Goal: Information Seeking & Learning: Learn about a topic

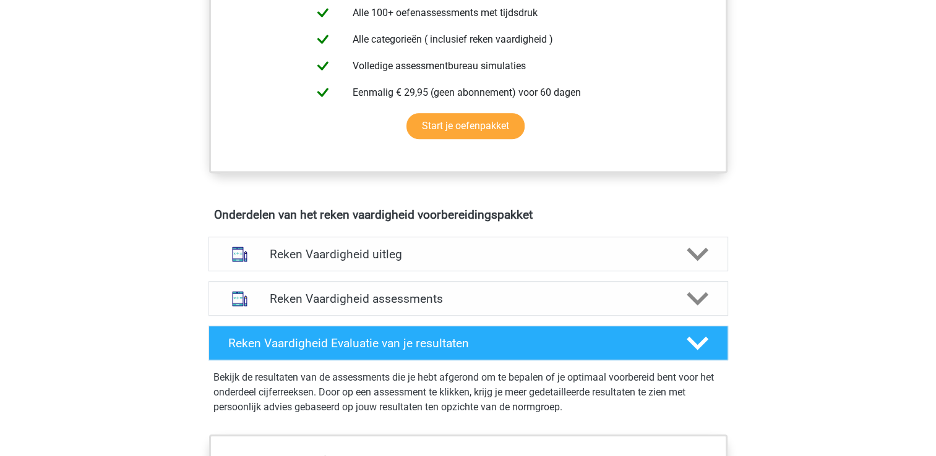
scroll to position [588, 0]
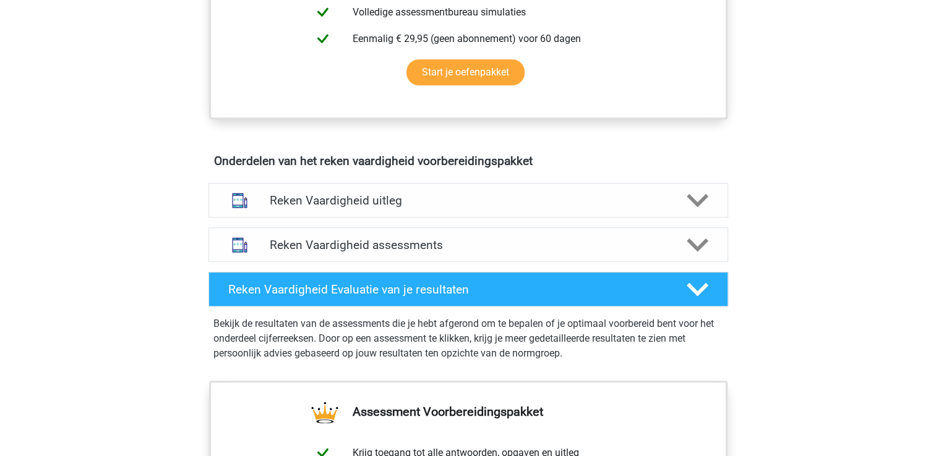
click at [602, 260] on div "Reken Vaardigheid assessments" at bounding box center [467, 245] width 519 height 35
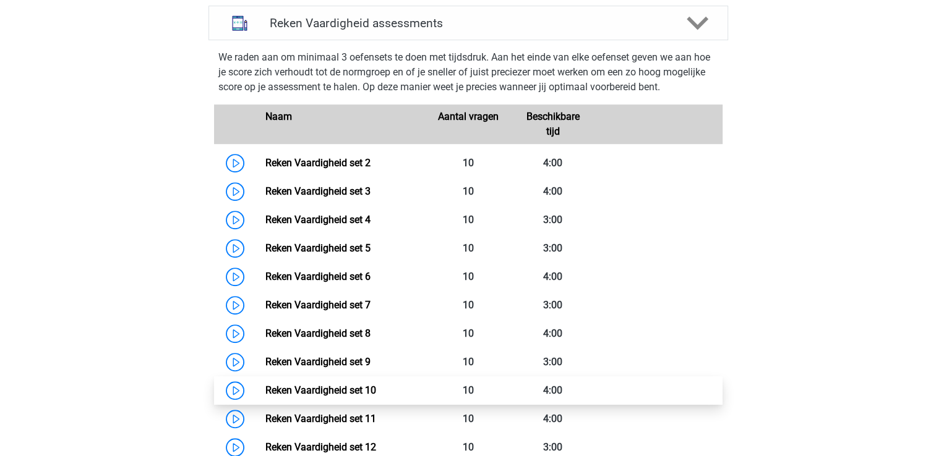
scroll to position [809, 0]
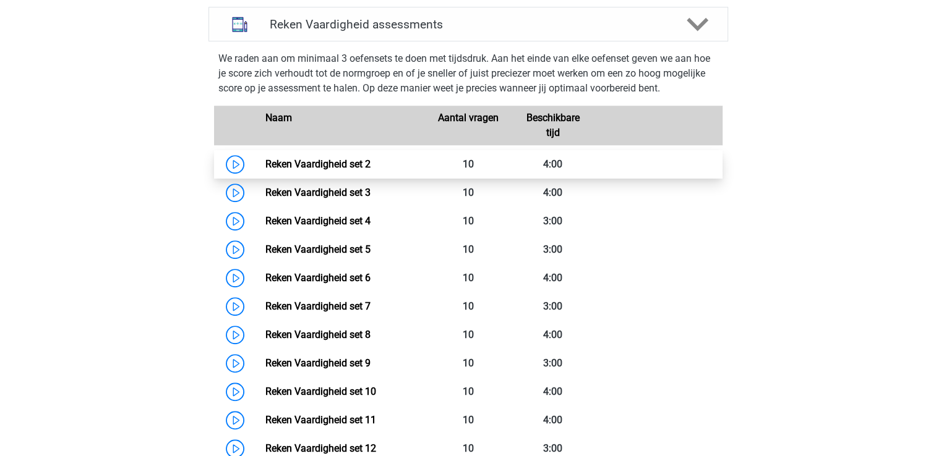
click at [265, 169] on link "Reken Vaardigheid set 2" at bounding box center [317, 164] width 105 height 12
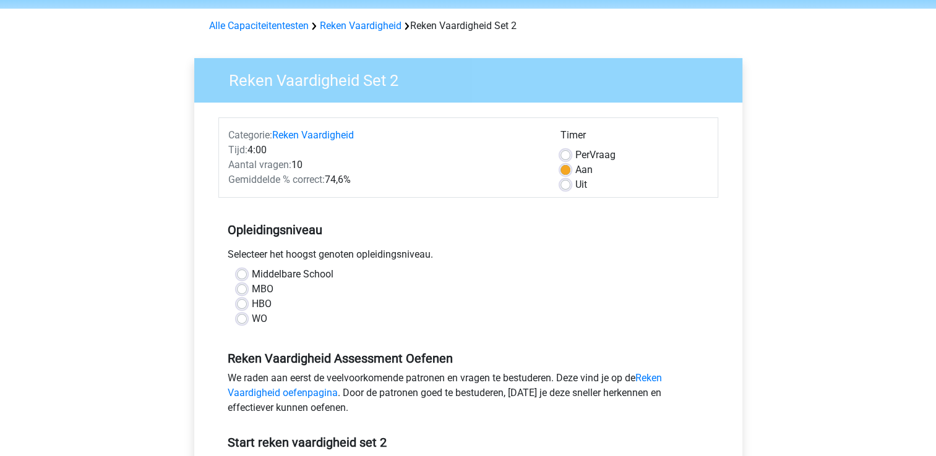
scroll to position [54, 0]
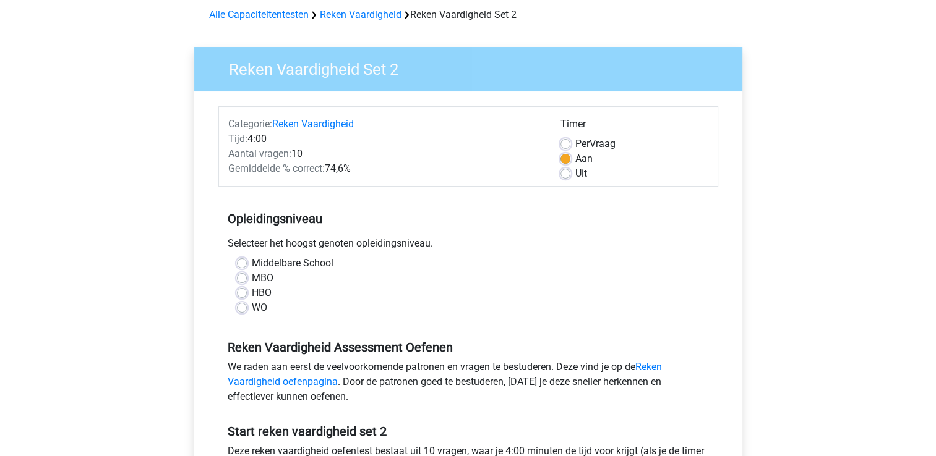
click at [252, 276] on label "MBO" at bounding box center [263, 278] width 22 height 15
click at [246, 276] on input "MBO" at bounding box center [242, 277] width 10 height 12
radio input "true"
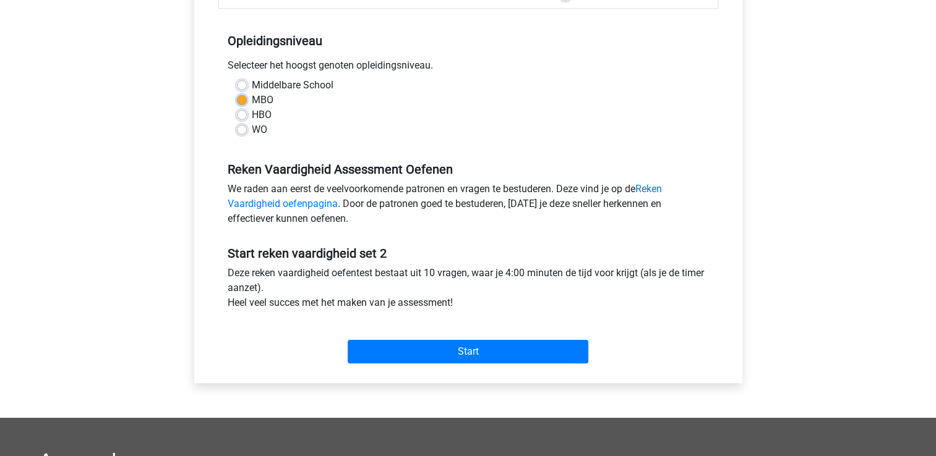
scroll to position [237, 0]
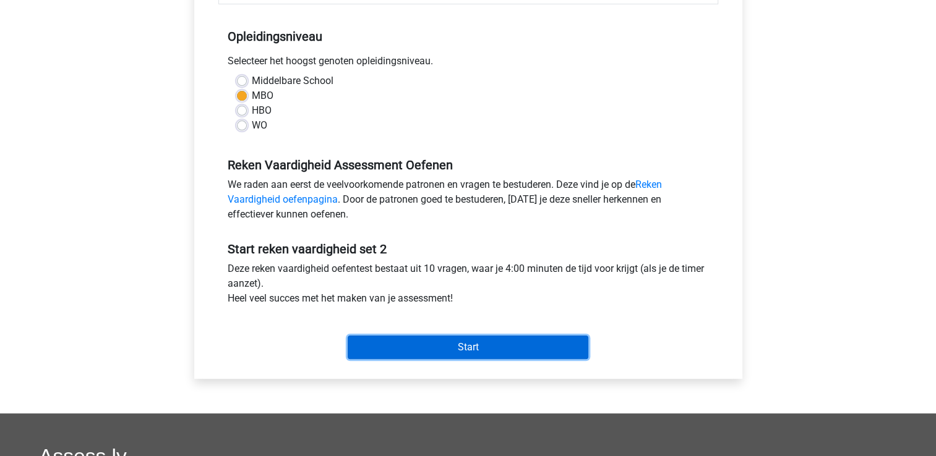
click at [470, 348] on input "Start" at bounding box center [468, 348] width 241 height 24
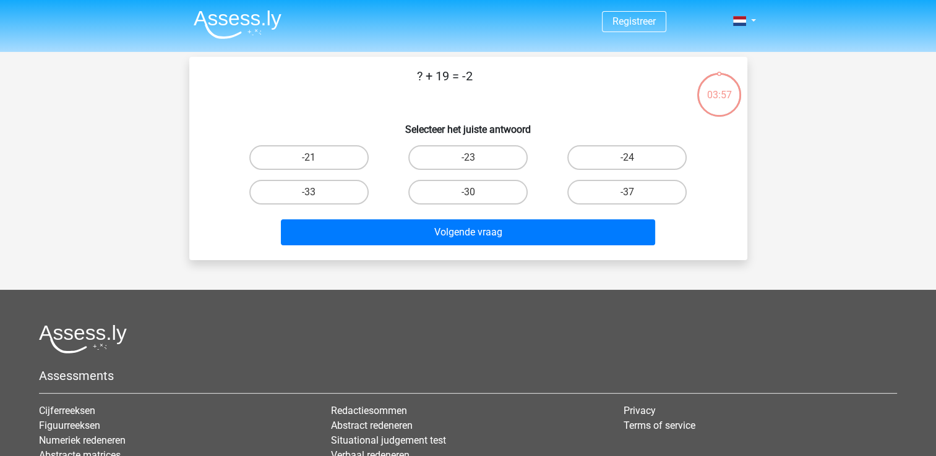
click at [712, 92] on div "03:57" at bounding box center [719, 87] width 46 height 31
click at [481, 154] on label "-23" at bounding box center [467, 157] width 119 height 25
click at [476, 158] on input "-23" at bounding box center [472, 162] width 8 height 8
radio input "true"
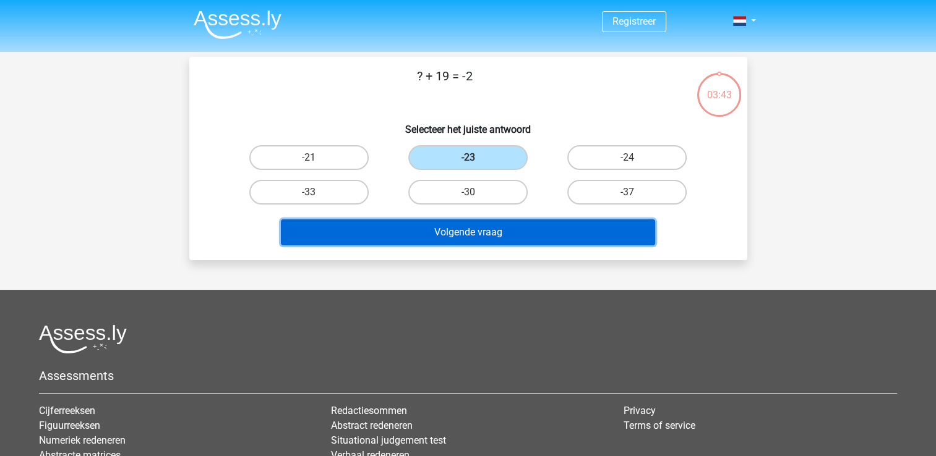
click at [471, 236] on button "Volgende vraag" at bounding box center [468, 233] width 374 height 26
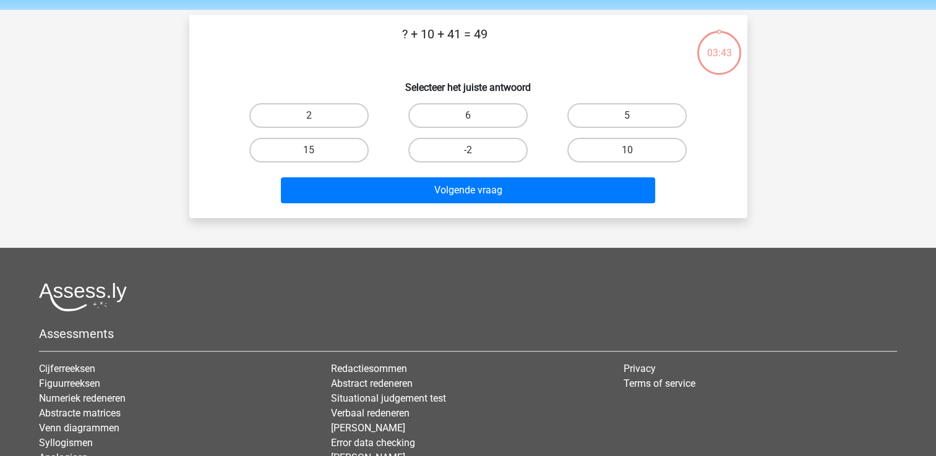
scroll to position [57, 0]
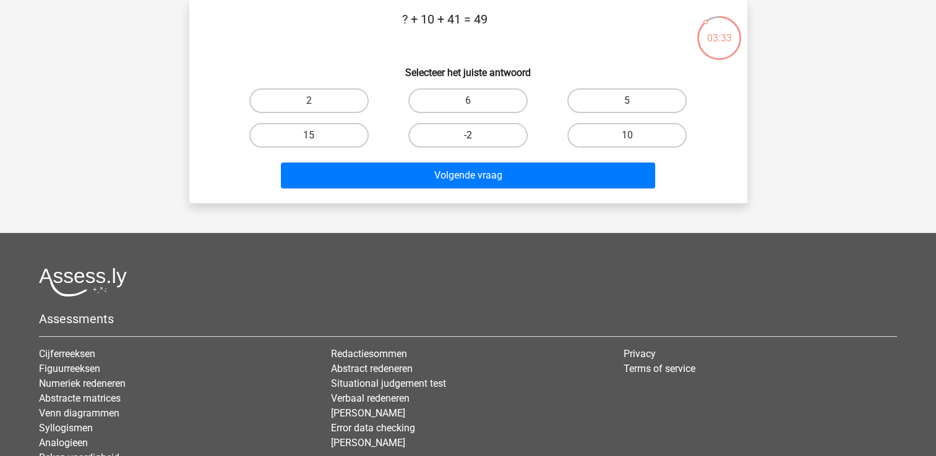
click at [465, 130] on label "-2" at bounding box center [467, 135] width 119 height 25
click at [468, 135] on input "-2" at bounding box center [472, 139] width 8 height 8
radio input "true"
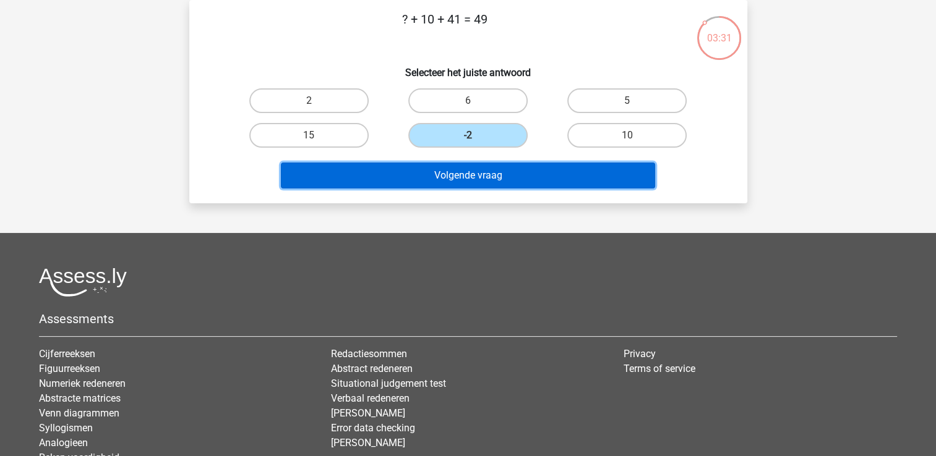
click at [463, 176] on button "Volgende vraag" at bounding box center [468, 176] width 374 height 26
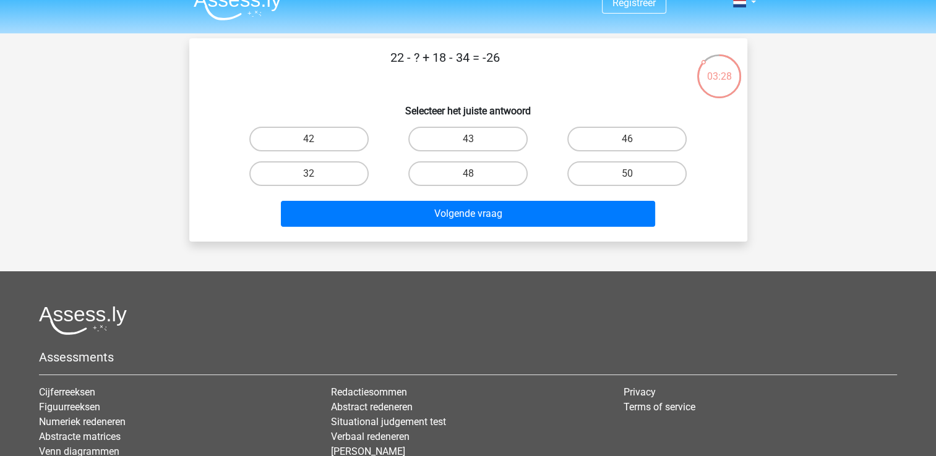
scroll to position [0, 0]
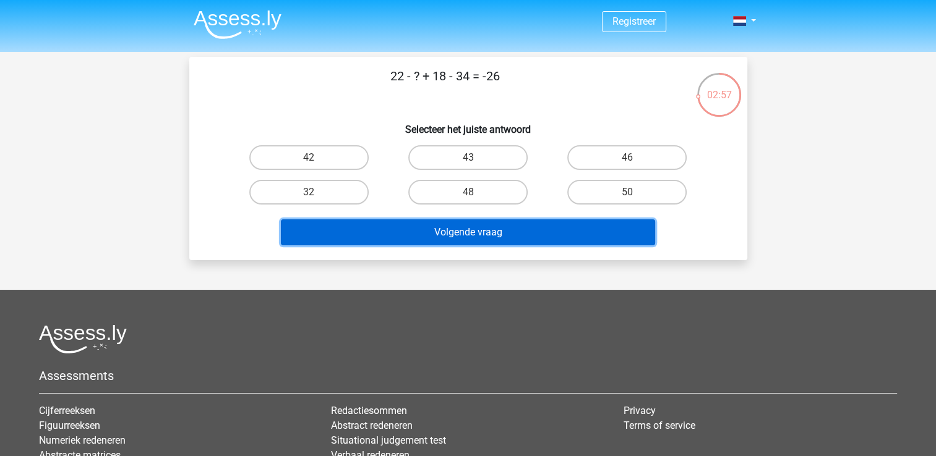
click at [432, 222] on button "Volgende vraag" at bounding box center [468, 233] width 374 height 26
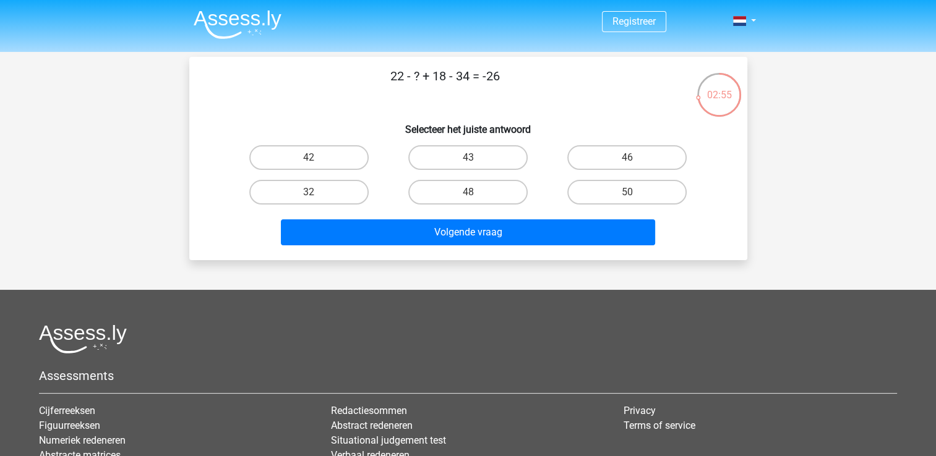
click at [359, 125] on h6 "Selecteer het juiste antwoord" at bounding box center [468, 125] width 518 height 22
click at [346, 147] on label "42" at bounding box center [308, 157] width 119 height 25
click at [317, 158] on input "42" at bounding box center [313, 162] width 8 height 8
radio input "true"
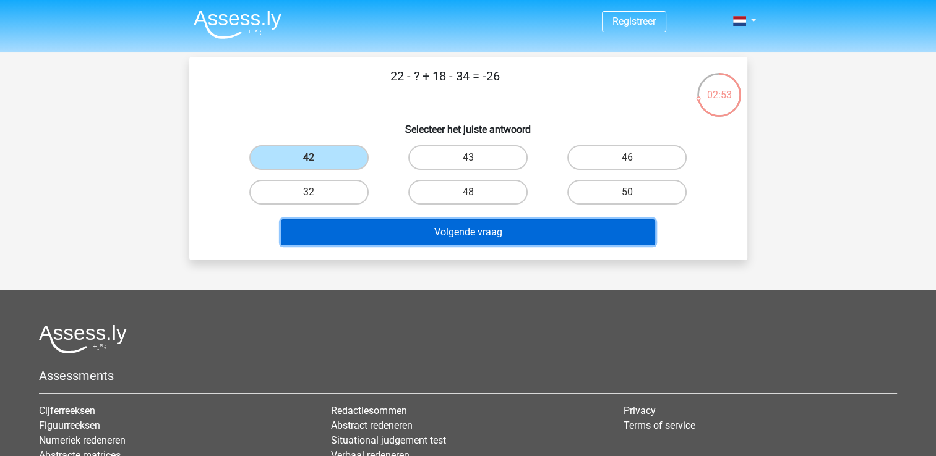
click at [373, 231] on button "Volgende vraag" at bounding box center [468, 233] width 374 height 26
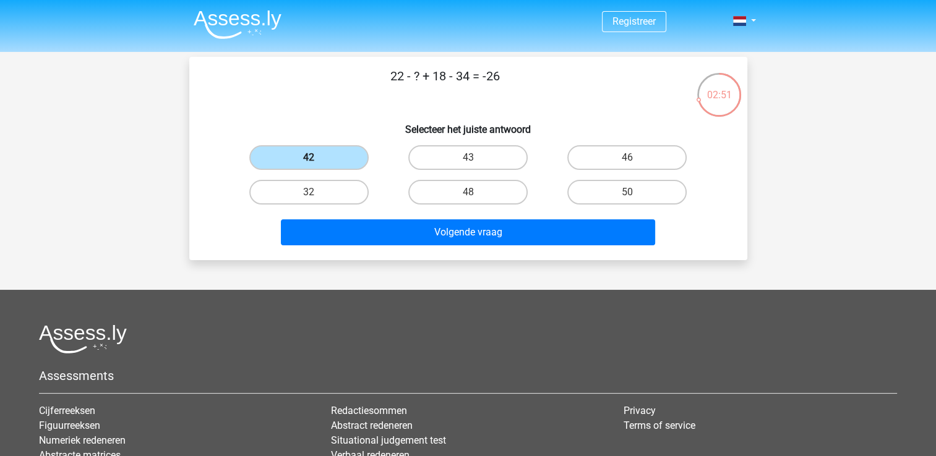
click at [325, 161] on label "42" at bounding box center [308, 157] width 119 height 25
click at [317, 161] on input "42" at bounding box center [313, 162] width 8 height 8
click at [325, 161] on label "42" at bounding box center [308, 157] width 119 height 25
click at [317, 161] on input "42" at bounding box center [313, 162] width 8 height 8
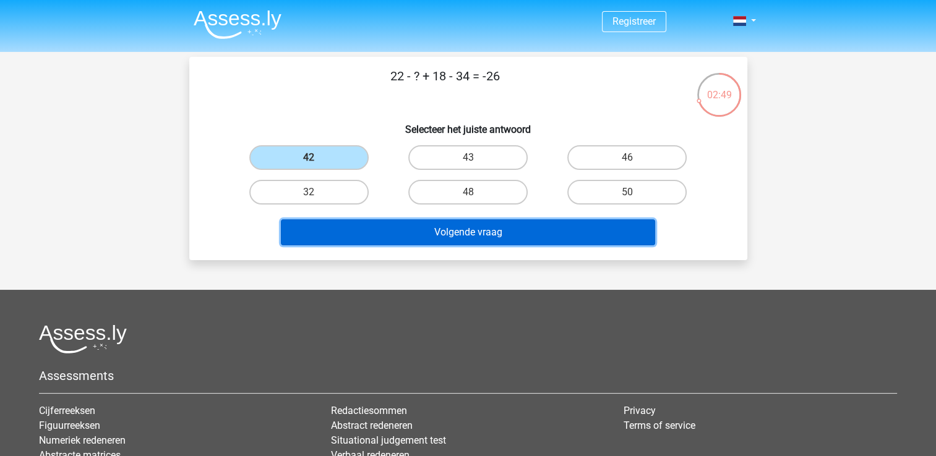
click at [359, 234] on button "Volgende vraag" at bounding box center [468, 233] width 374 height 26
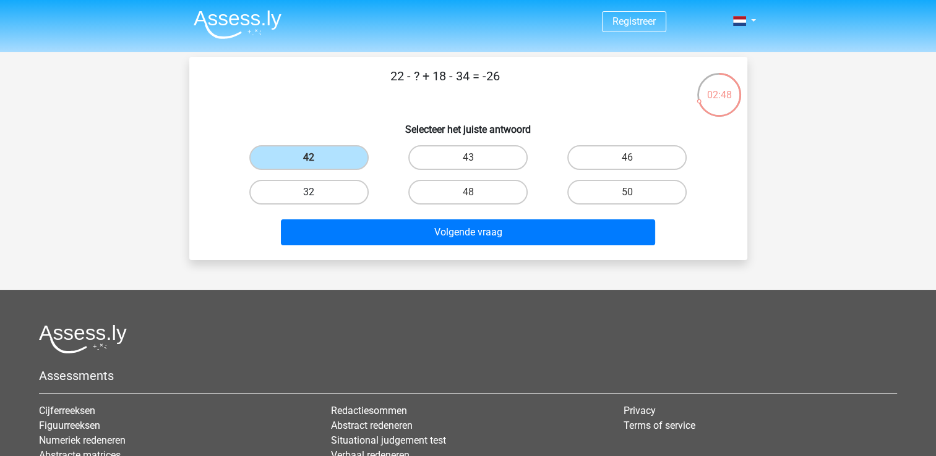
click at [346, 202] on label "32" at bounding box center [308, 192] width 119 height 25
click at [317, 200] on input "32" at bounding box center [313, 196] width 8 height 8
radio input "true"
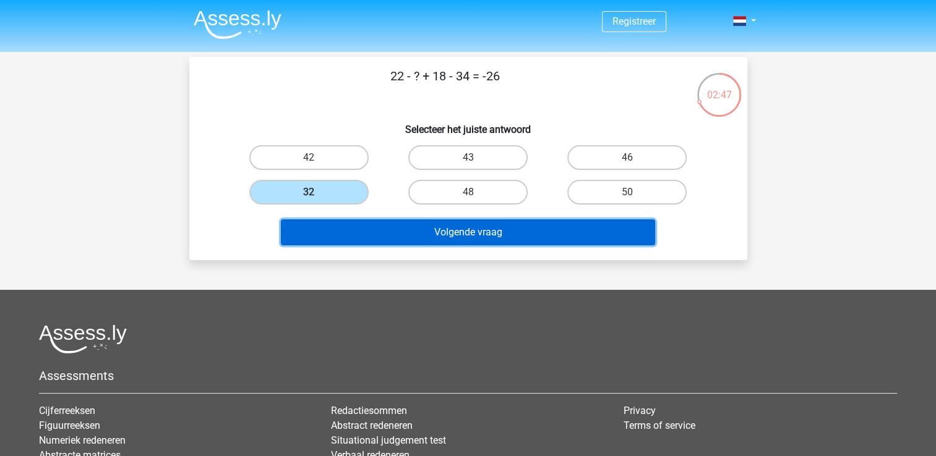
click at [348, 234] on button "Volgende vraag" at bounding box center [468, 233] width 374 height 26
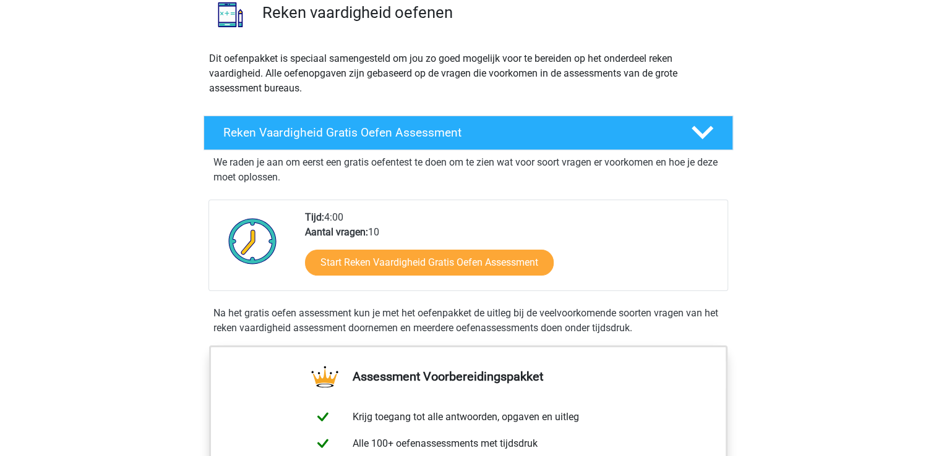
scroll to position [104, 0]
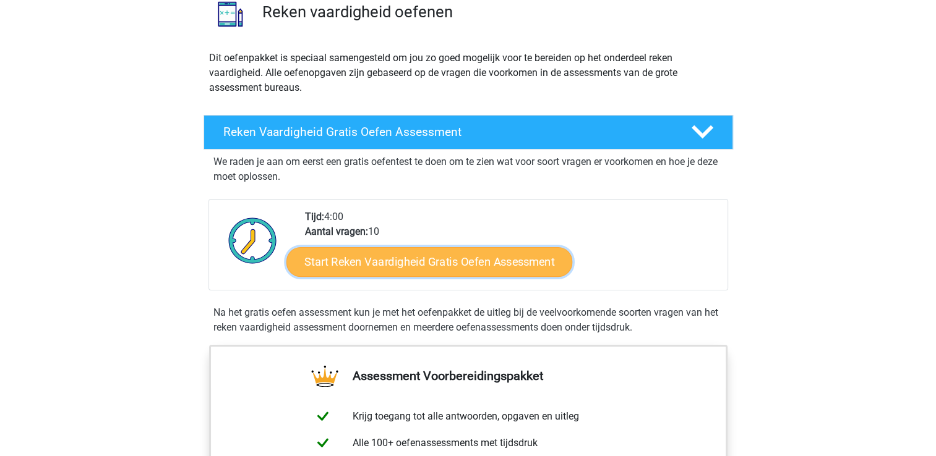
click at [369, 250] on link "Start Reken Vaardigheid Gratis Oefen Assessment" at bounding box center [429, 262] width 286 height 30
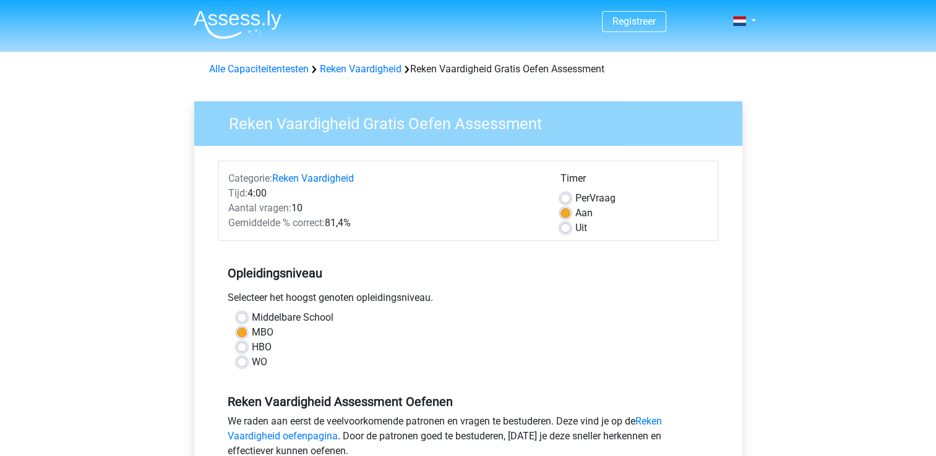
click at [575, 223] on label "Uit" at bounding box center [581, 228] width 12 height 15
click at [562, 223] on input "Uit" at bounding box center [565, 227] width 10 height 12
radio input "true"
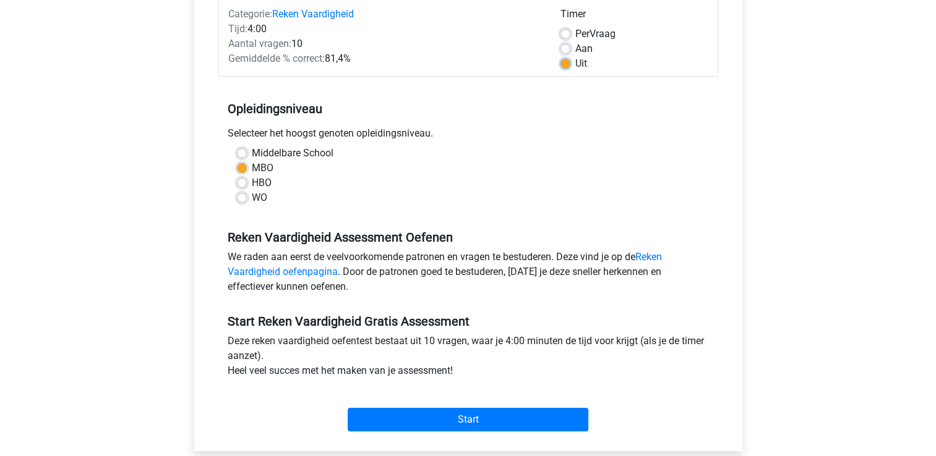
scroll to position [218, 0]
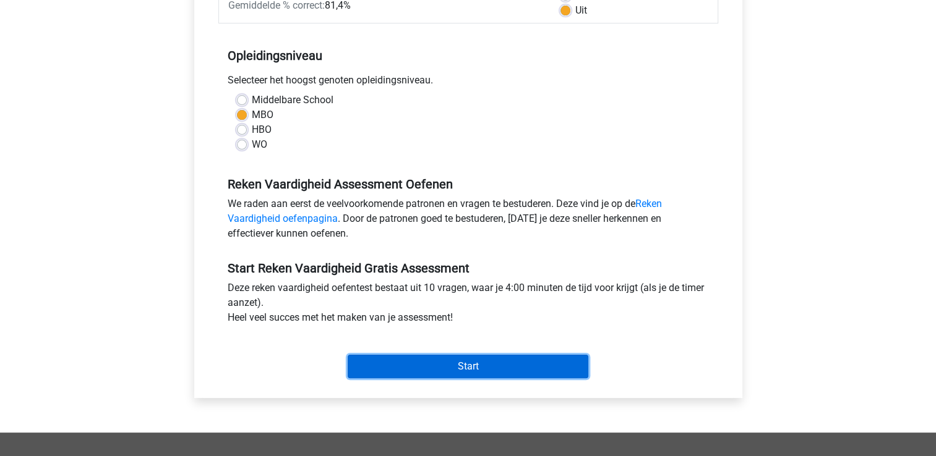
click at [512, 368] on input "Start" at bounding box center [468, 367] width 241 height 24
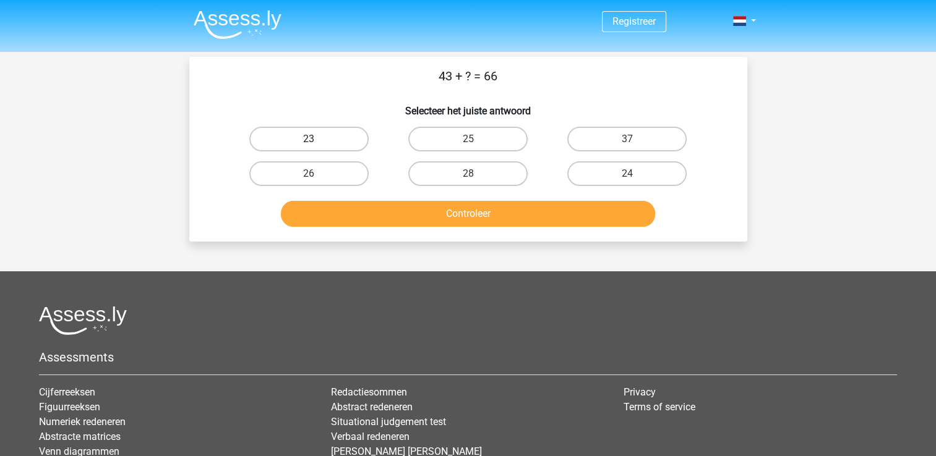
click at [304, 132] on label "23" at bounding box center [308, 139] width 119 height 25
click at [309, 139] on input "23" at bounding box center [313, 143] width 8 height 8
radio input "true"
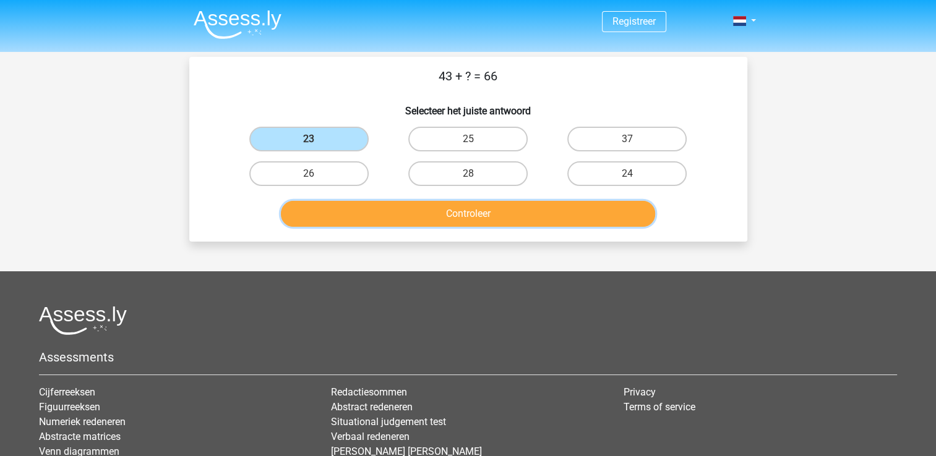
click at [356, 212] on button "Controleer" at bounding box center [468, 214] width 374 height 26
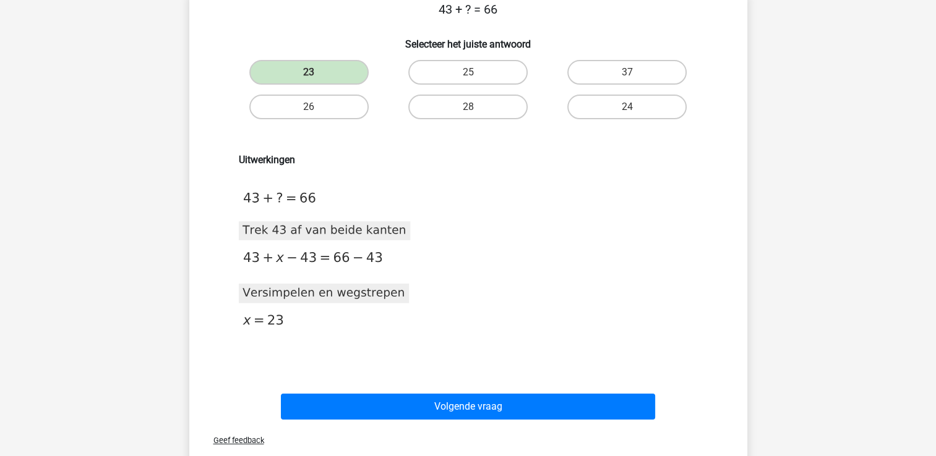
scroll to position [69, 0]
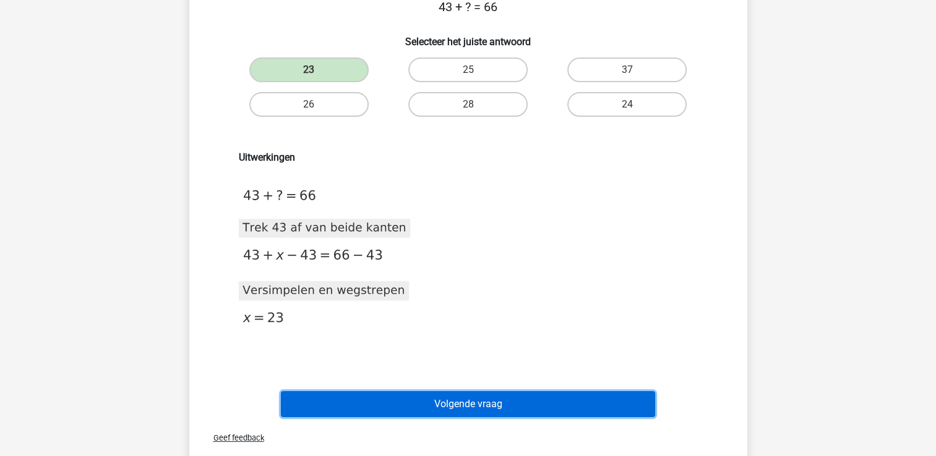
click at [398, 399] on button "Volgende vraag" at bounding box center [468, 404] width 374 height 26
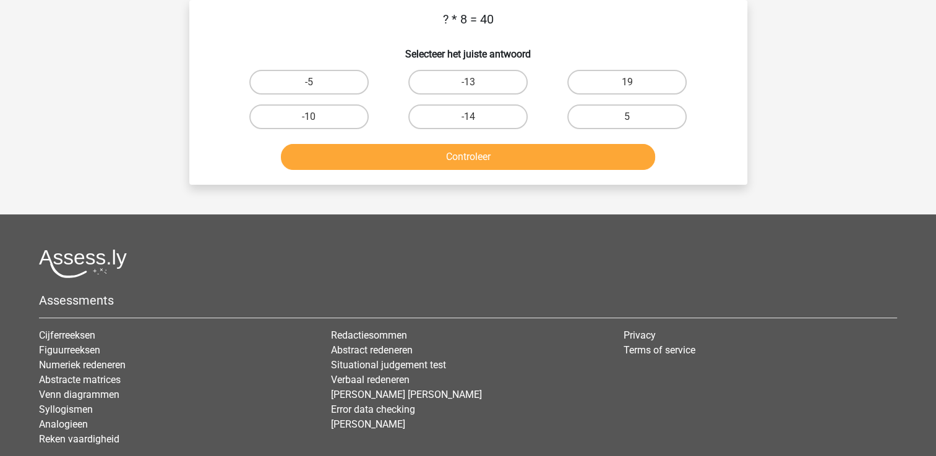
scroll to position [46, 0]
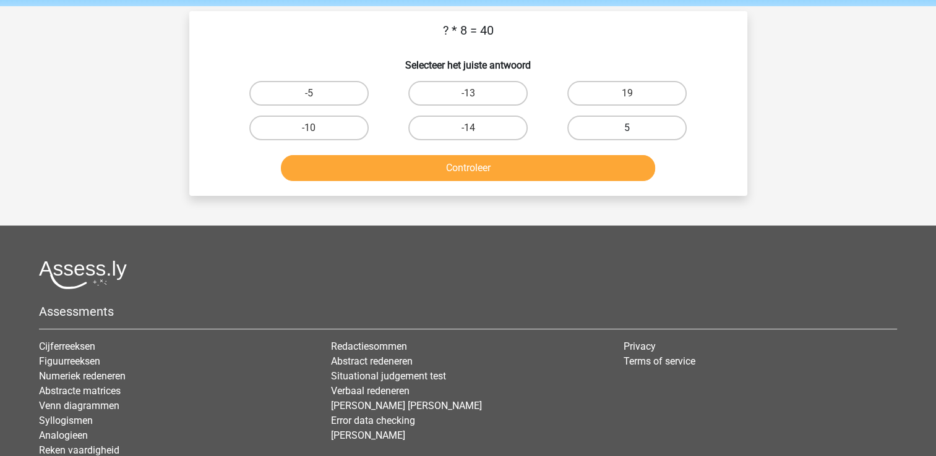
click at [606, 132] on label "5" at bounding box center [626, 128] width 119 height 25
click at [627, 132] on input "5" at bounding box center [631, 132] width 8 height 8
radio input "true"
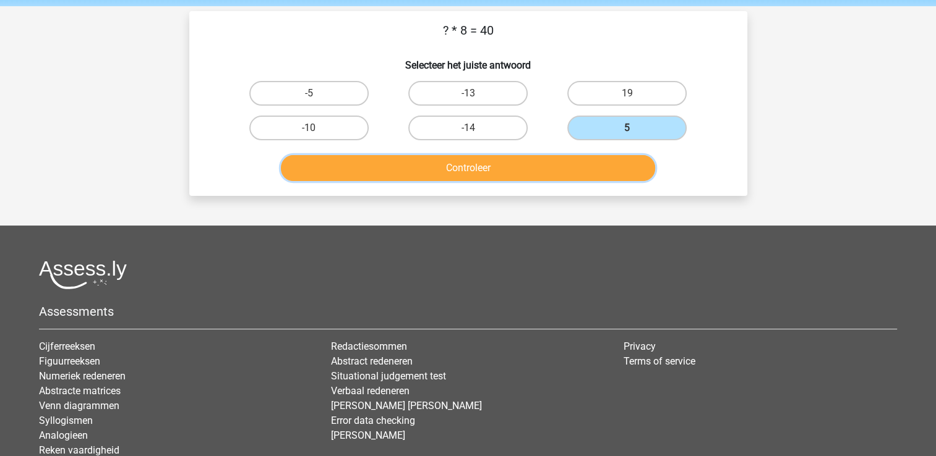
click at [558, 168] on button "Controleer" at bounding box center [468, 168] width 374 height 26
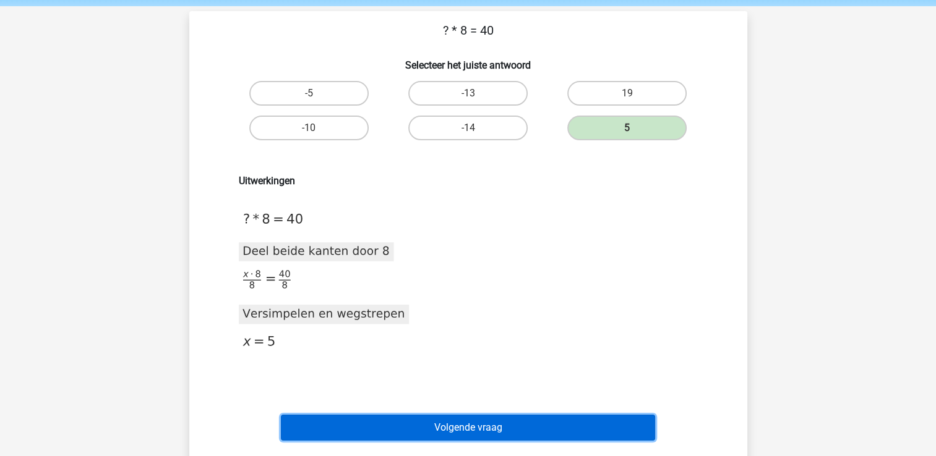
click at [409, 431] on button "Volgende vraag" at bounding box center [468, 428] width 374 height 26
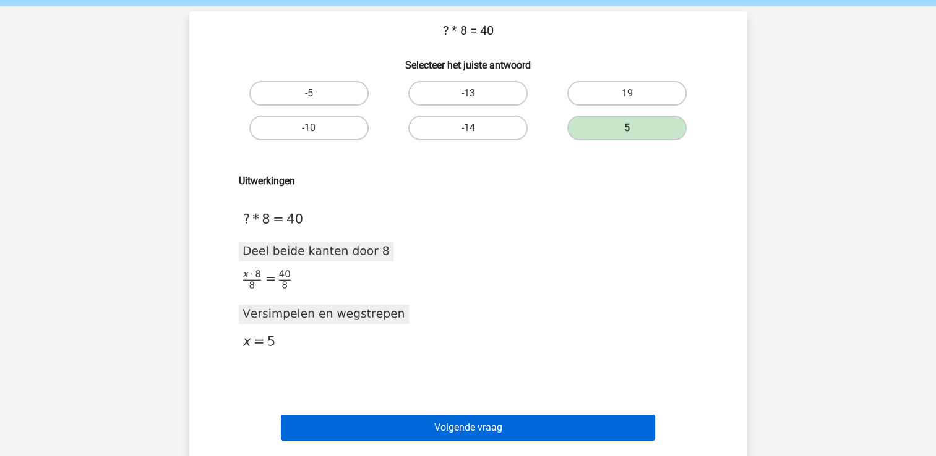
scroll to position [57, 0]
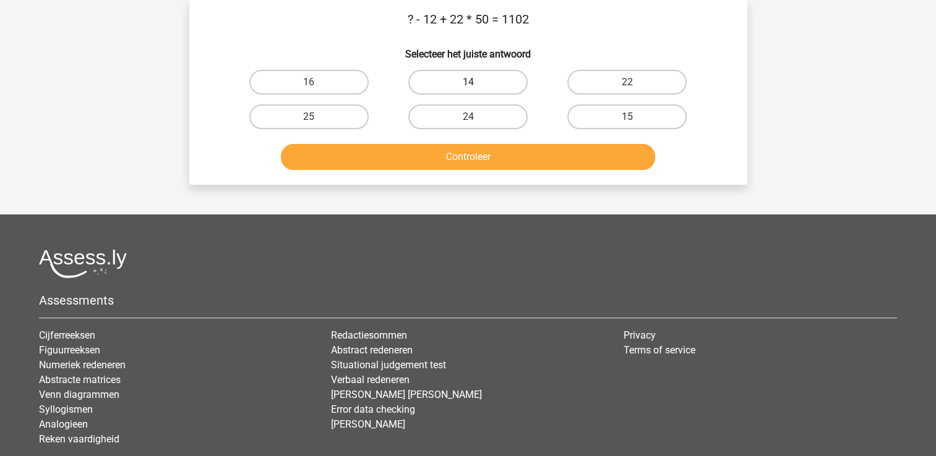
click at [479, 73] on label "14" at bounding box center [467, 82] width 119 height 25
click at [476, 82] on input "14" at bounding box center [472, 86] width 8 height 8
radio input "true"
click at [479, 73] on label "14" at bounding box center [467, 82] width 119 height 25
click at [476, 82] on input "14" at bounding box center [472, 86] width 8 height 8
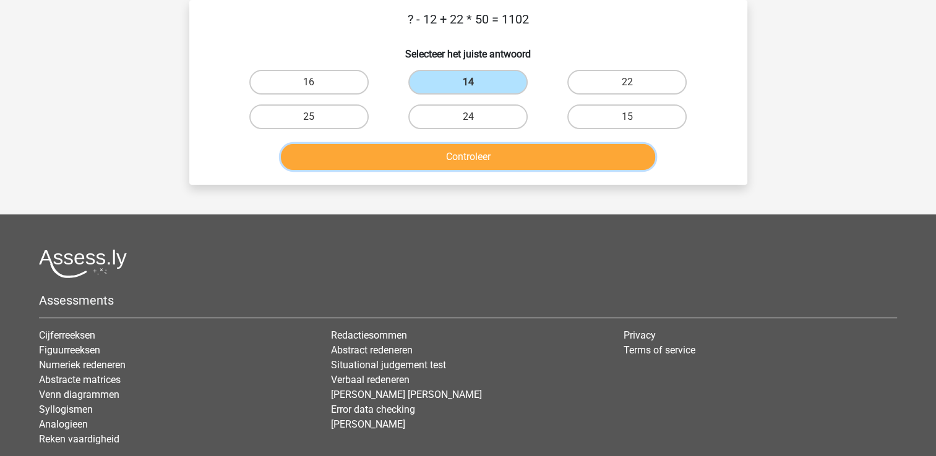
click at [479, 153] on button "Controleer" at bounding box center [468, 157] width 374 height 26
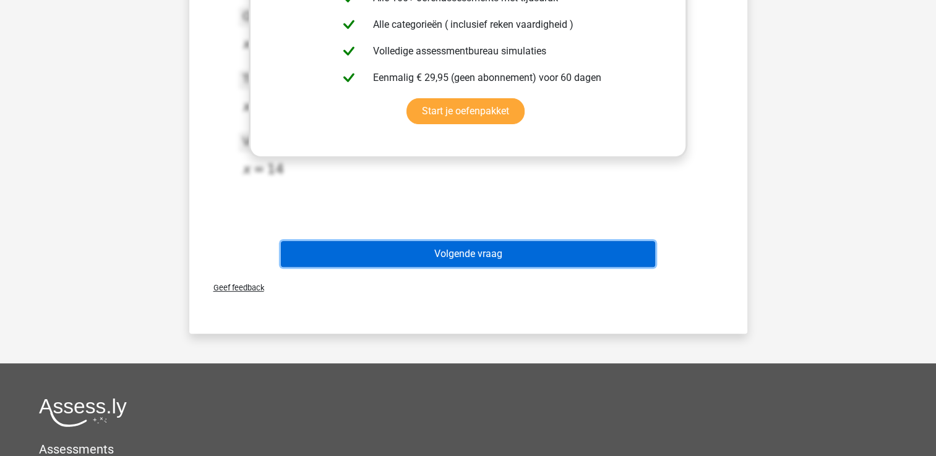
click at [603, 250] on button "Volgende vraag" at bounding box center [468, 254] width 374 height 26
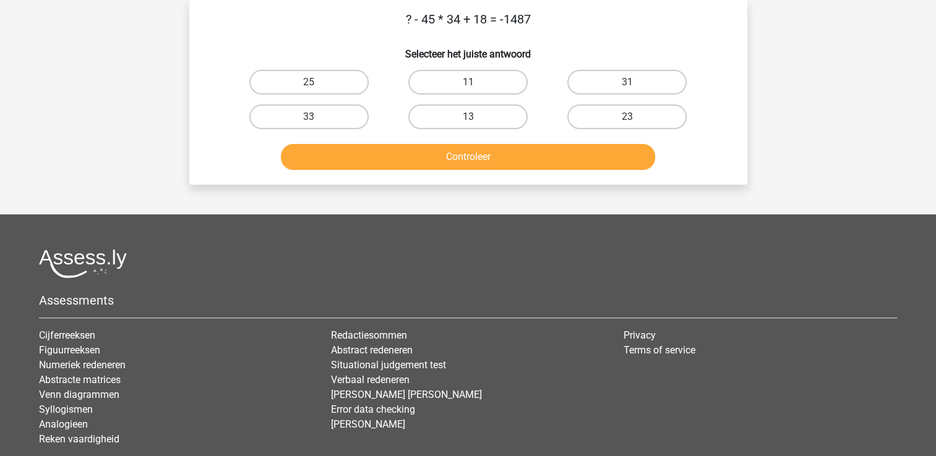
scroll to position [0, 0]
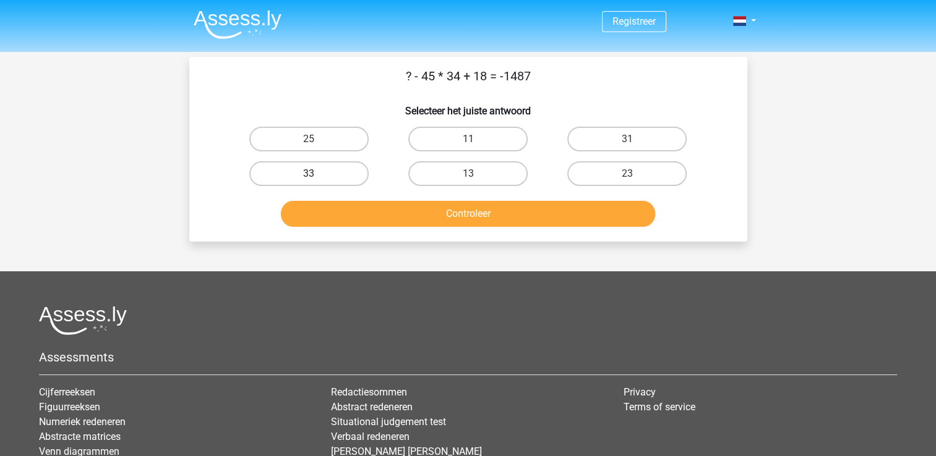
click at [336, 166] on label "33" at bounding box center [308, 173] width 119 height 25
click at [317, 174] on input "33" at bounding box center [313, 178] width 8 height 8
radio input "true"
click at [425, 174] on label "13" at bounding box center [467, 173] width 119 height 25
click at [468, 174] on input "13" at bounding box center [472, 178] width 8 height 8
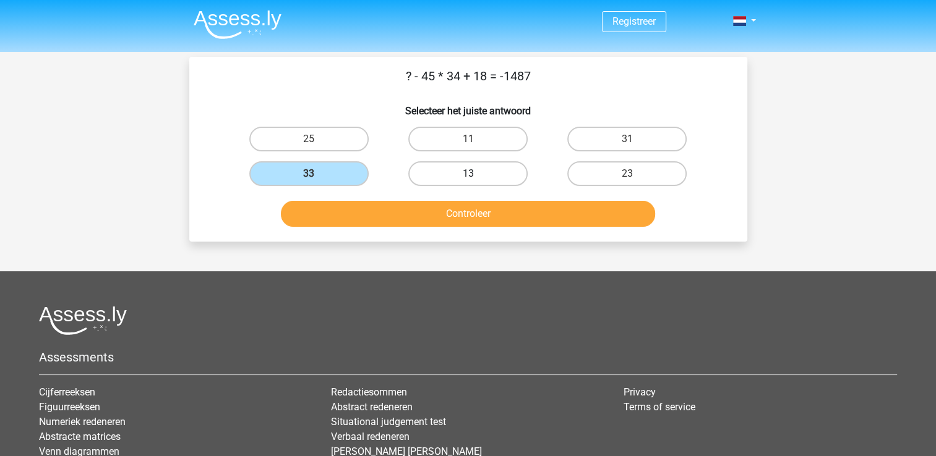
radio input "true"
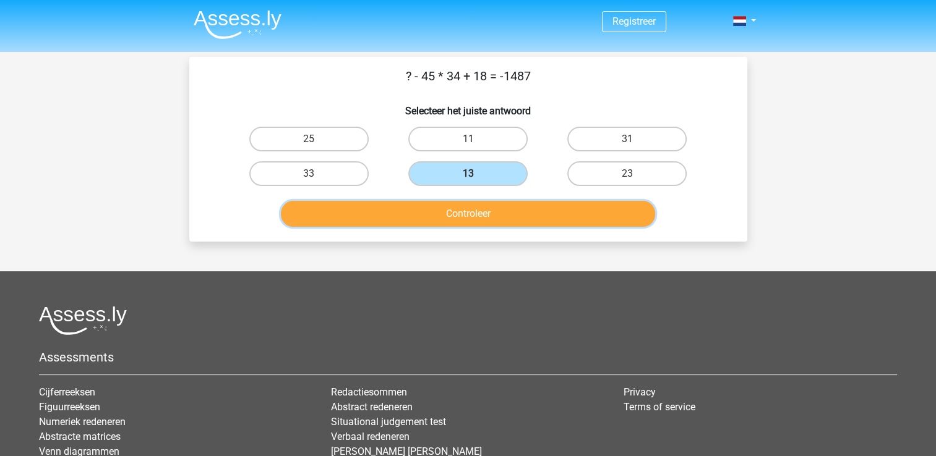
click at [446, 209] on button "Controleer" at bounding box center [468, 214] width 374 height 26
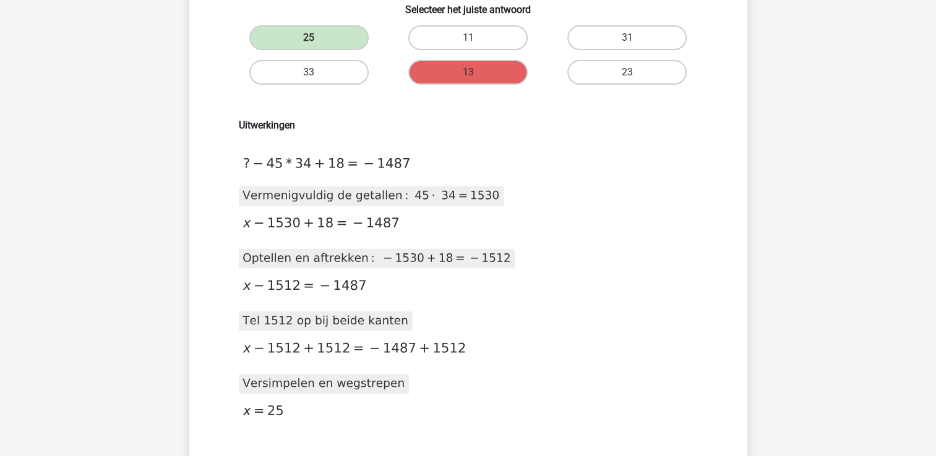
scroll to position [103, 0]
click at [675, 253] on div "Uitwerkingen 2020-12-07T12:00:09.342161 image/svg+xml Matplotlib v3.3.2, https:…" at bounding box center [467, 279] width 477 height 322
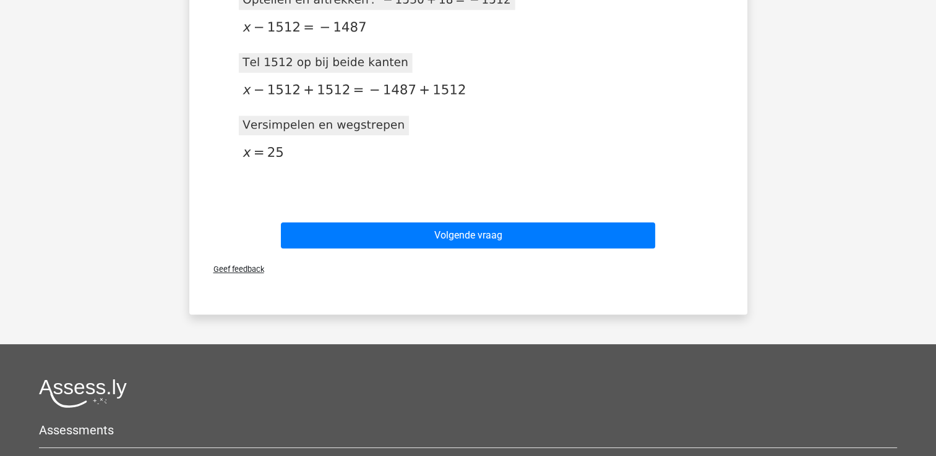
scroll to position [361, 0]
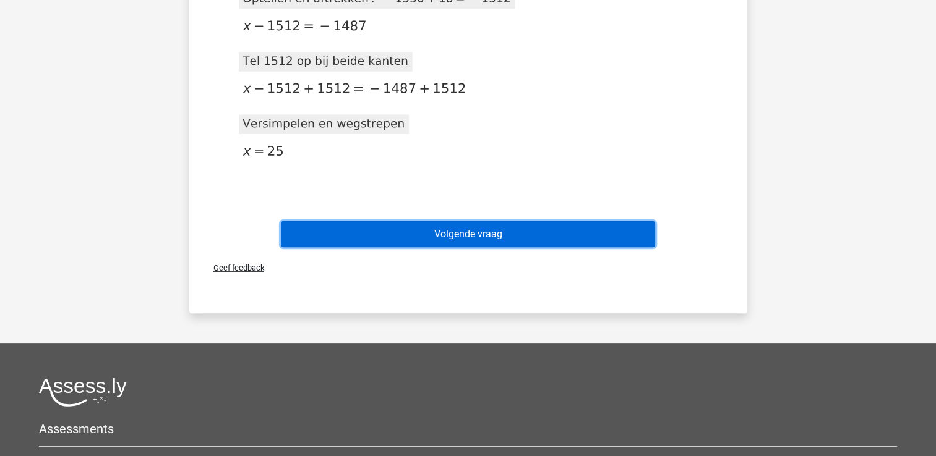
click at [586, 233] on button "Volgende vraag" at bounding box center [468, 234] width 374 height 26
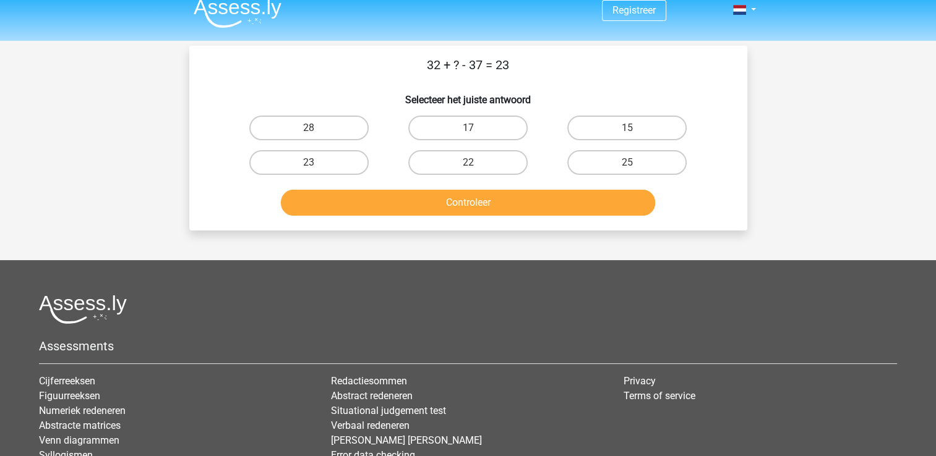
scroll to position [11, 0]
click at [304, 124] on label "28" at bounding box center [308, 128] width 119 height 25
click at [309, 129] on input "28" at bounding box center [313, 133] width 8 height 8
radio input "true"
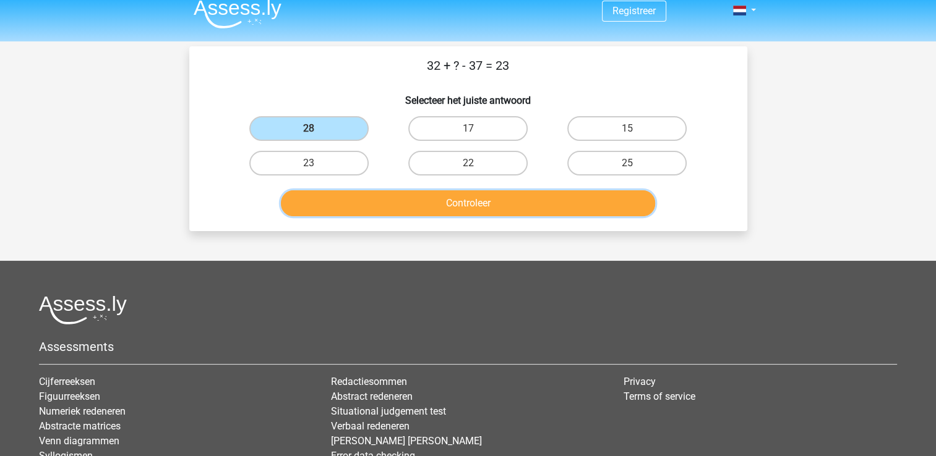
click at [374, 194] on button "Controleer" at bounding box center [468, 203] width 374 height 26
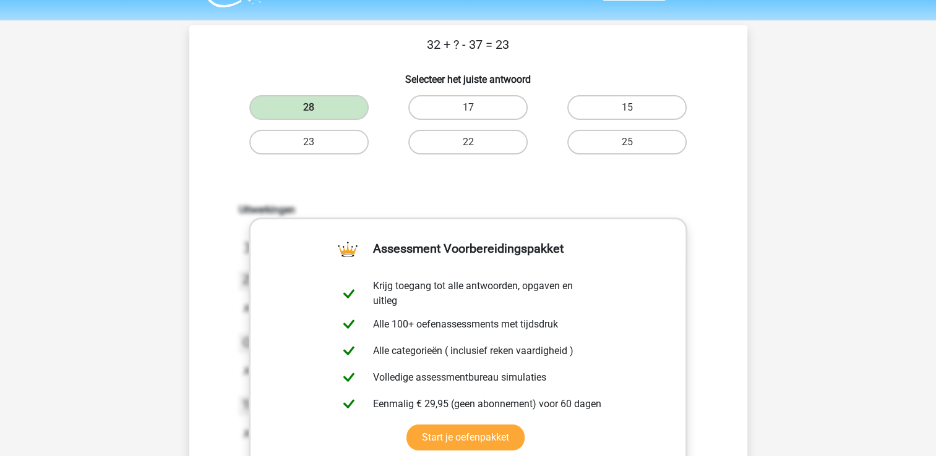
scroll to position [0, 0]
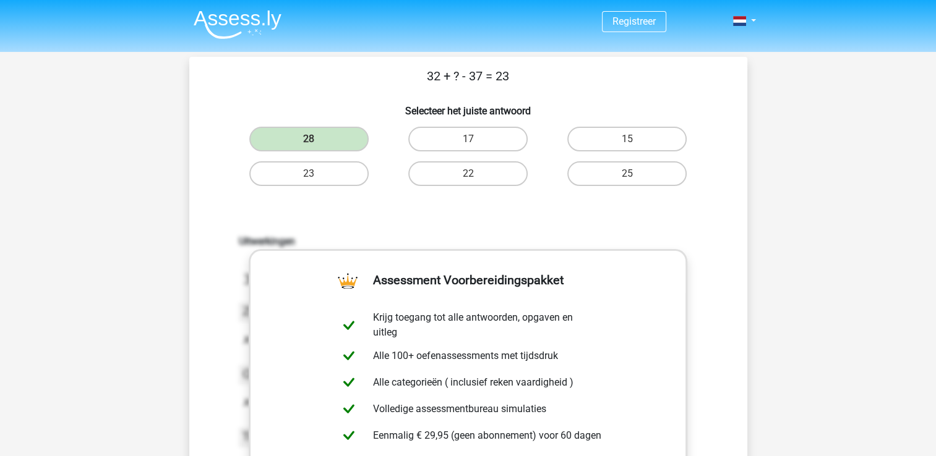
click at [212, 16] on img at bounding box center [238, 24] width 88 height 29
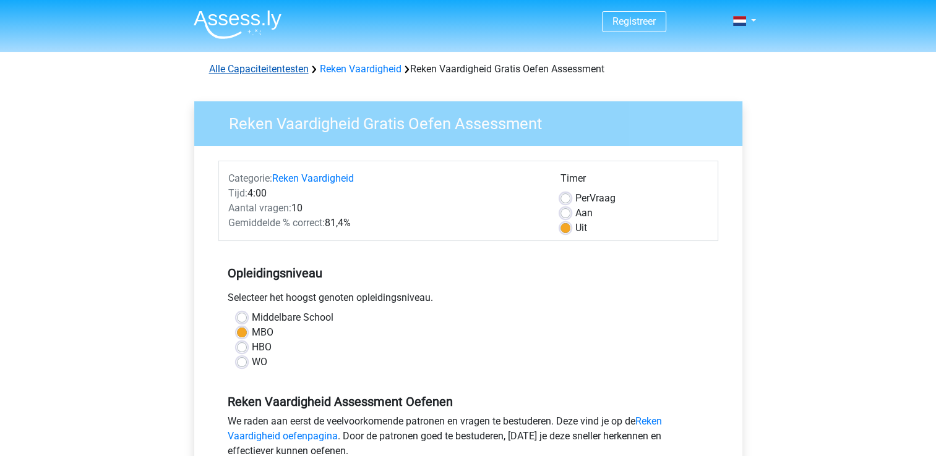
click at [300, 71] on link "Alle Capaciteitentesten" at bounding box center [259, 69] width 100 height 12
click at [344, 65] on link "Reken Vaardigheid" at bounding box center [361, 69] width 82 height 12
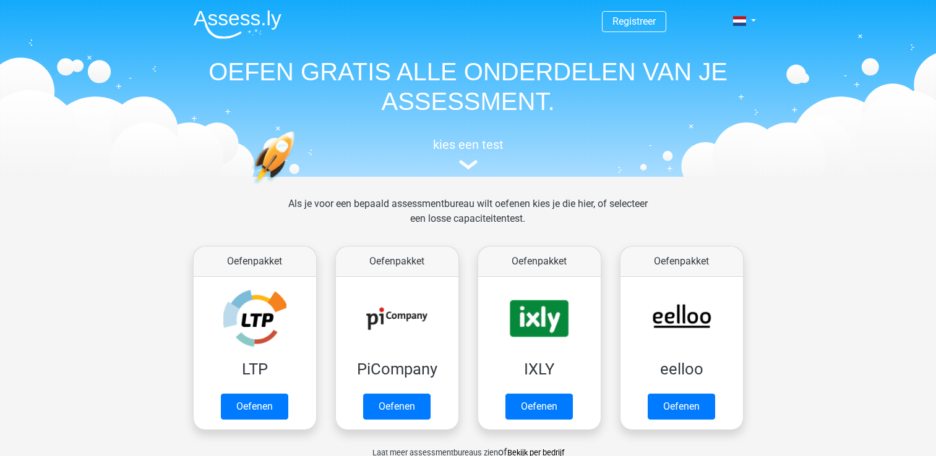
scroll to position [524, 0]
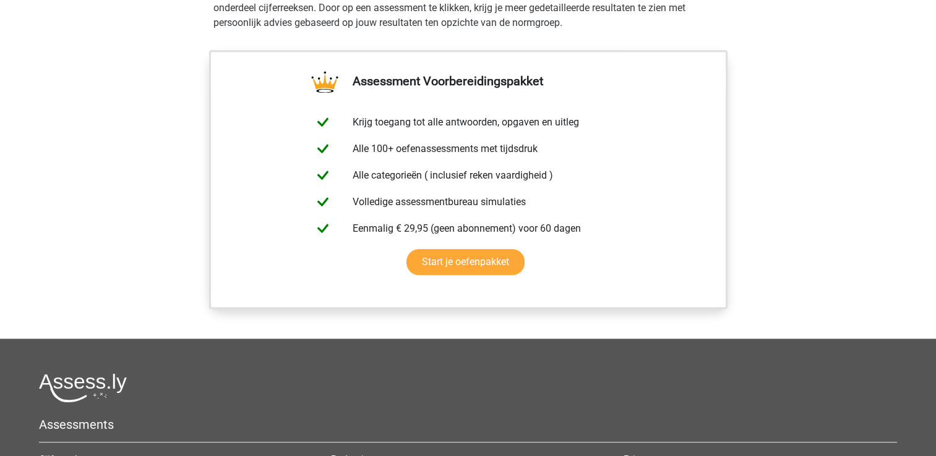
scroll to position [925, 0]
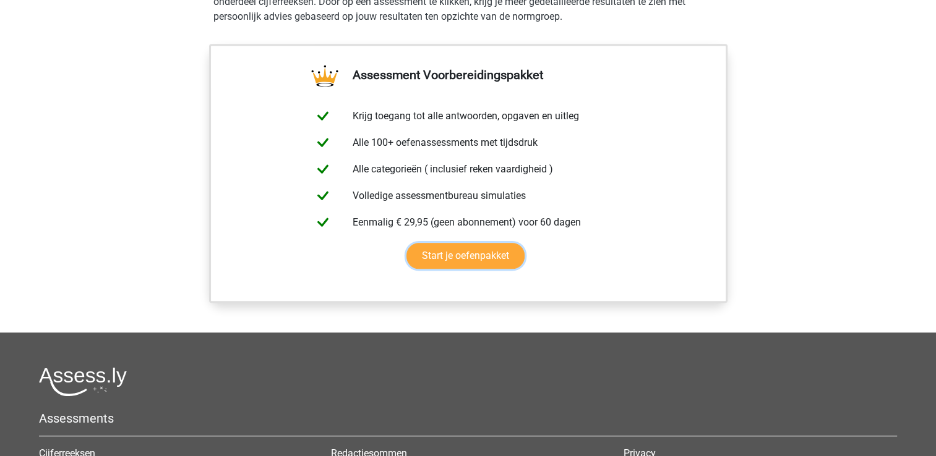
click at [445, 243] on link "Start je oefenpakket" at bounding box center [465, 256] width 118 height 26
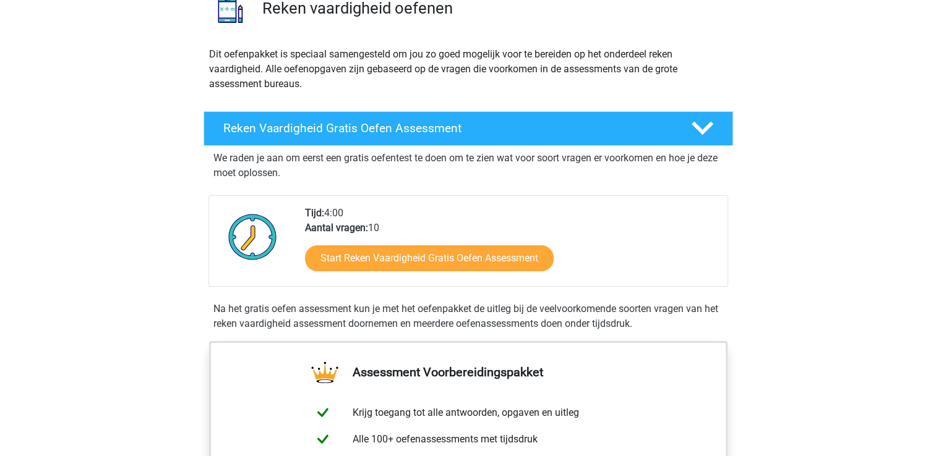
scroll to position [106, 0]
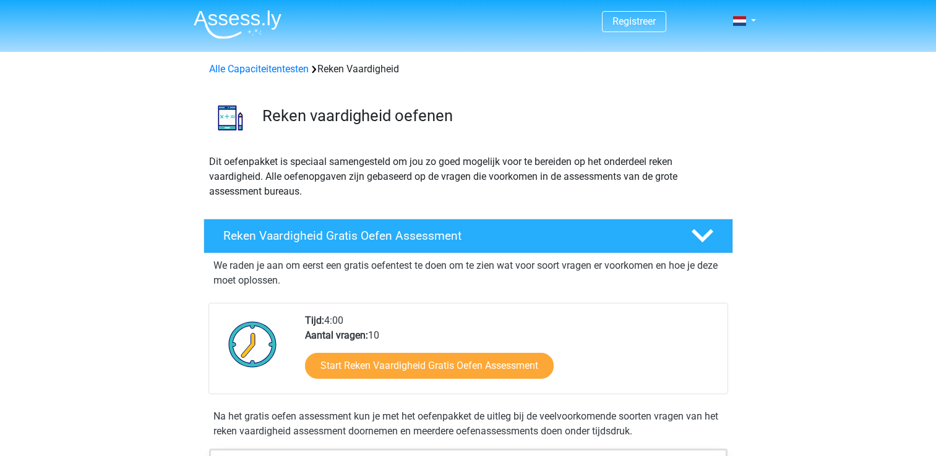
scroll to position [104, 0]
